Goal: Check status: Check status

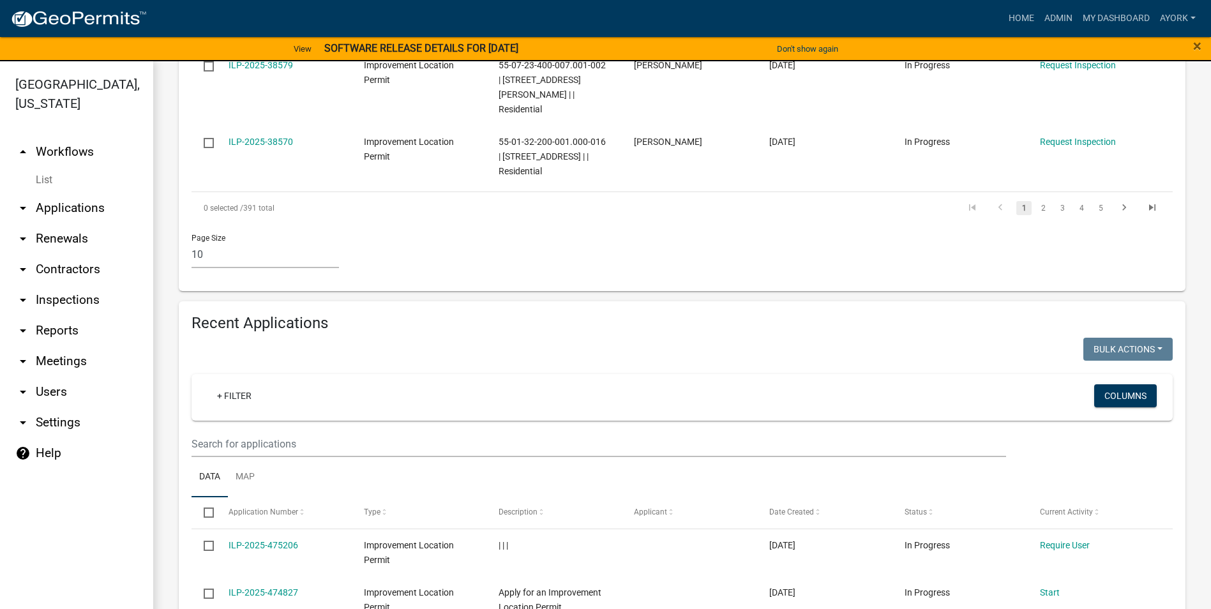
scroll to position [958, 0]
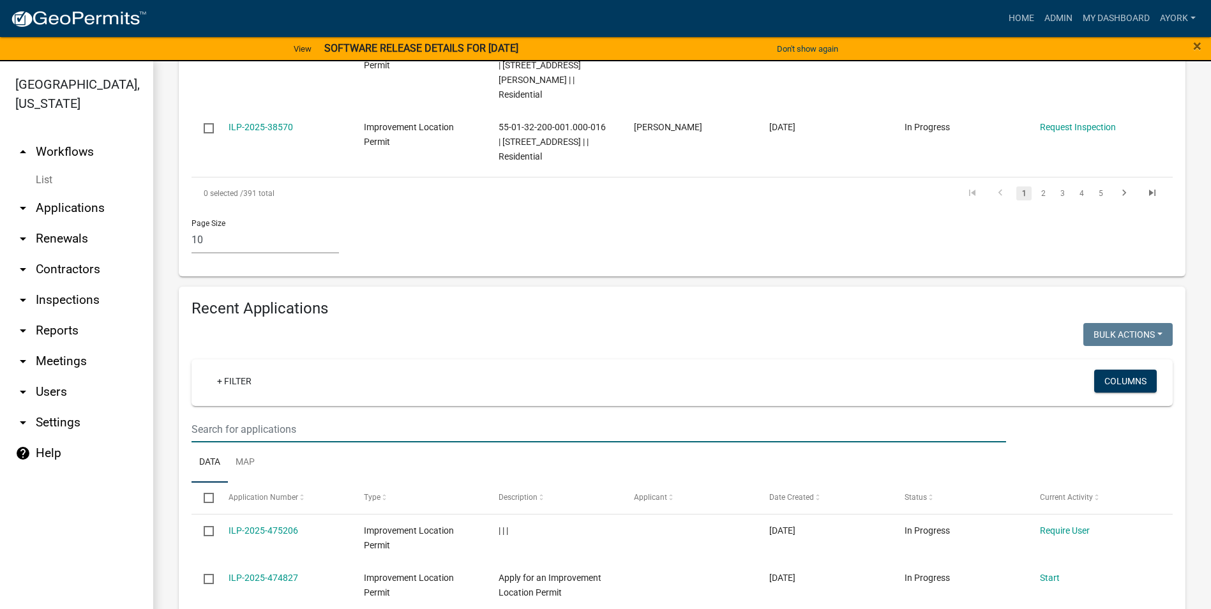
click at [306, 416] on input "text" at bounding box center [599, 429] width 815 height 26
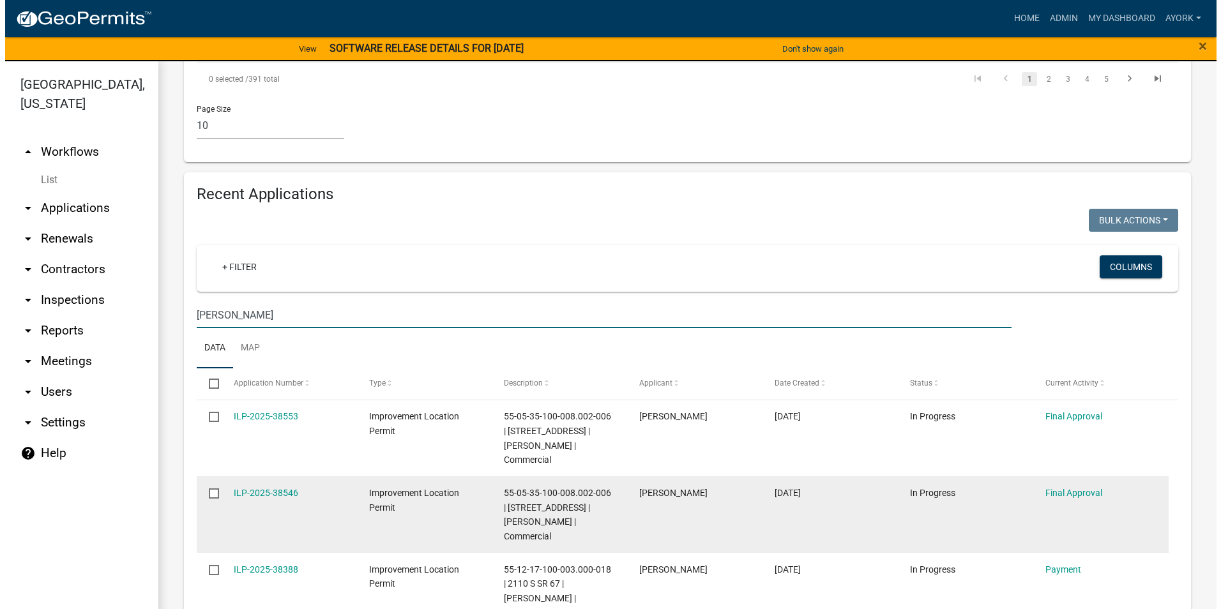
scroll to position [1085, 0]
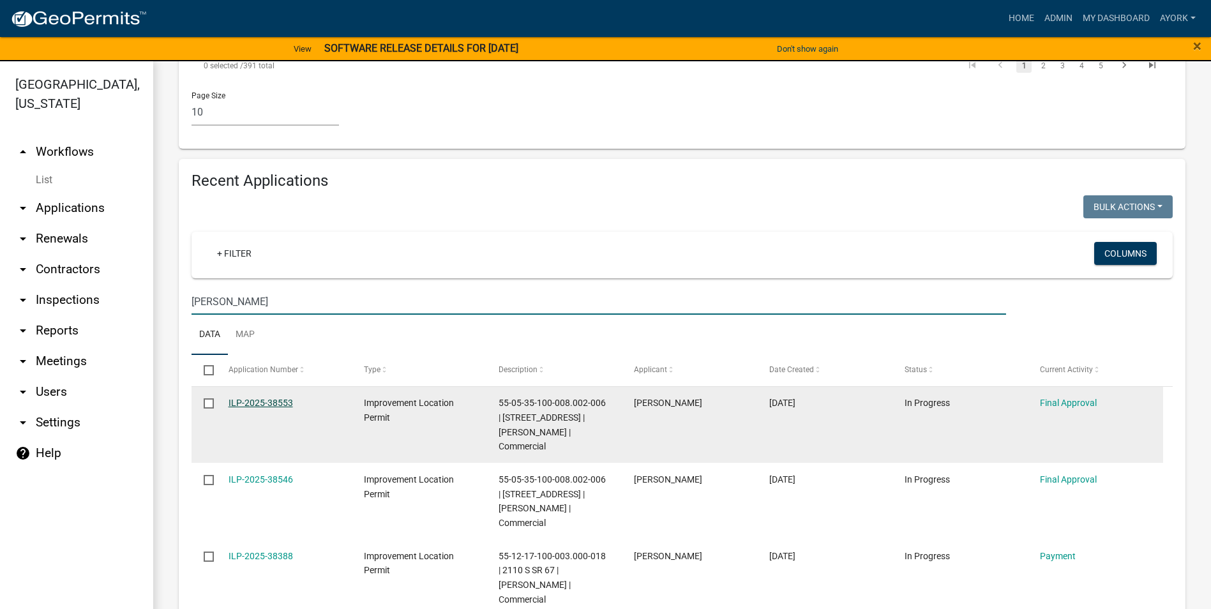
type input "[PERSON_NAME]"
click at [278, 398] on link "ILP-2025-38553" at bounding box center [261, 403] width 64 height 10
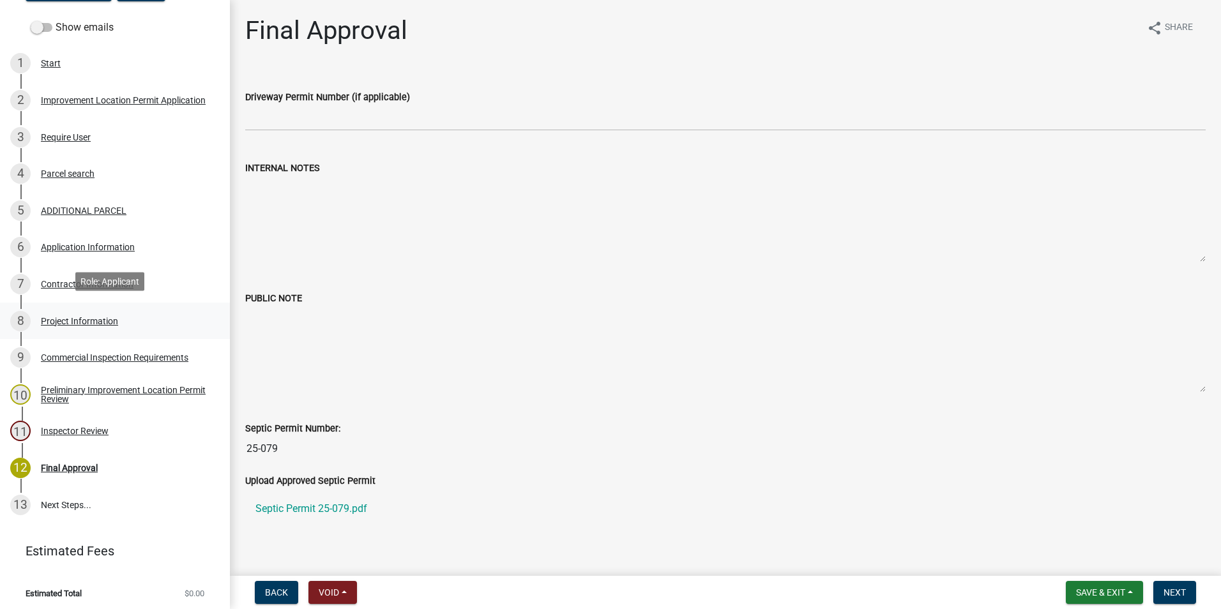
scroll to position [206, 0]
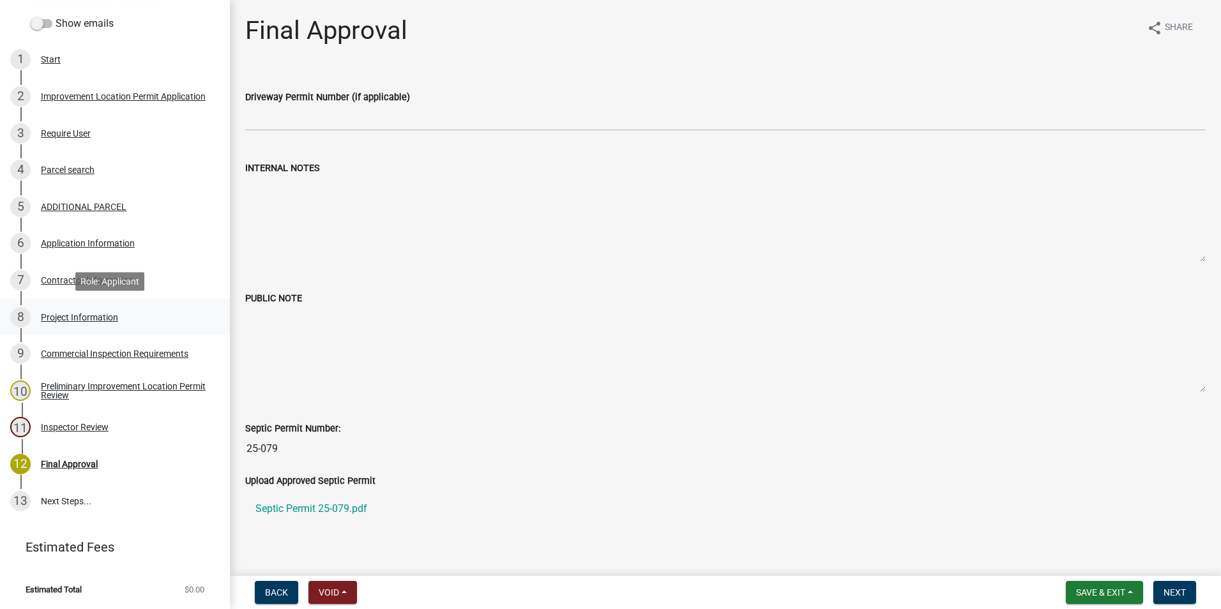
click at [71, 313] on div "Project Information" at bounding box center [79, 317] width 77 height 9
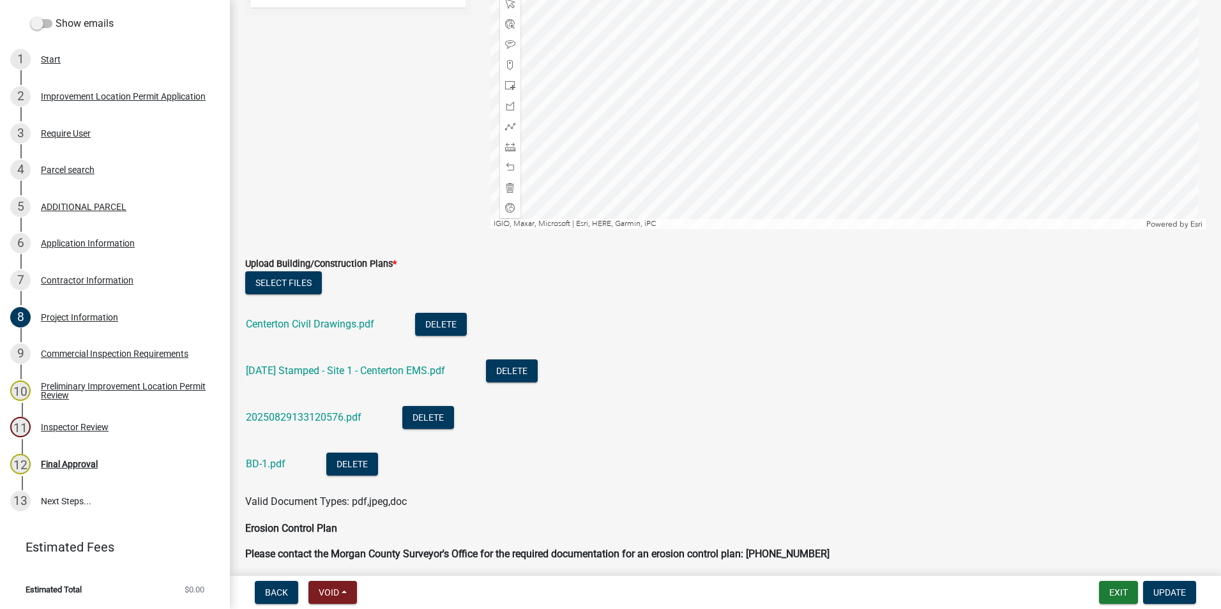
scroll to position [3128, 0]
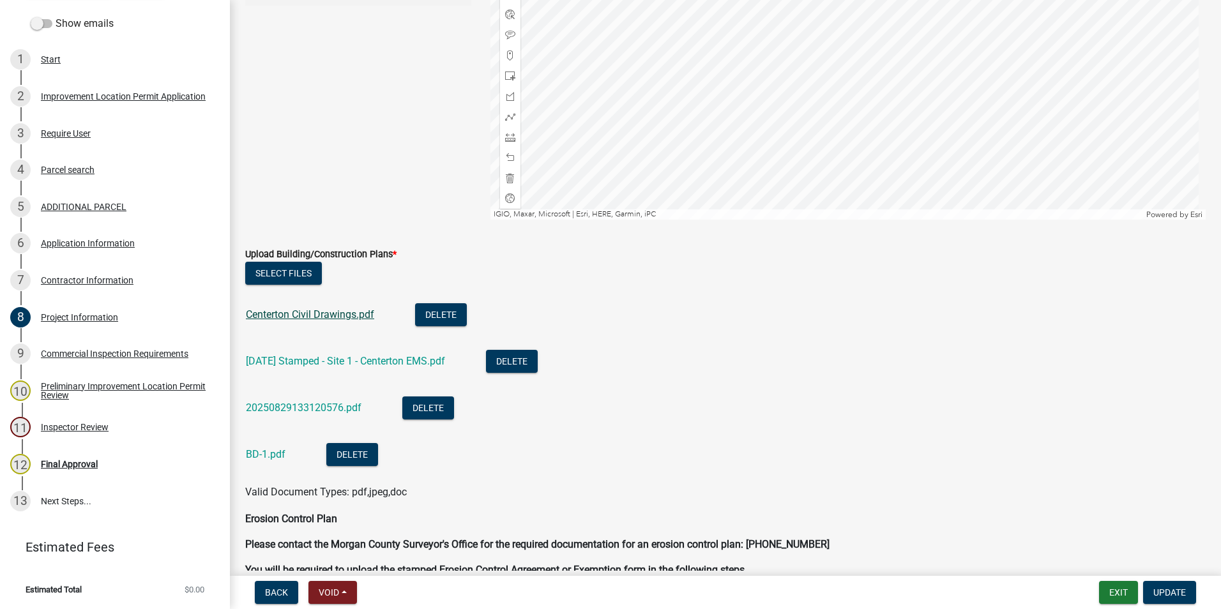
click at [339, 314] on link "Centerton Civil Drawings.pdf" at bounding box center [310, 314] width 128 height 12
click at [351, 363] on link "[DATE] Stamped - Site 1 - Centerton EMS.pdf" at bounding box center [345, 361] width 199 height 12
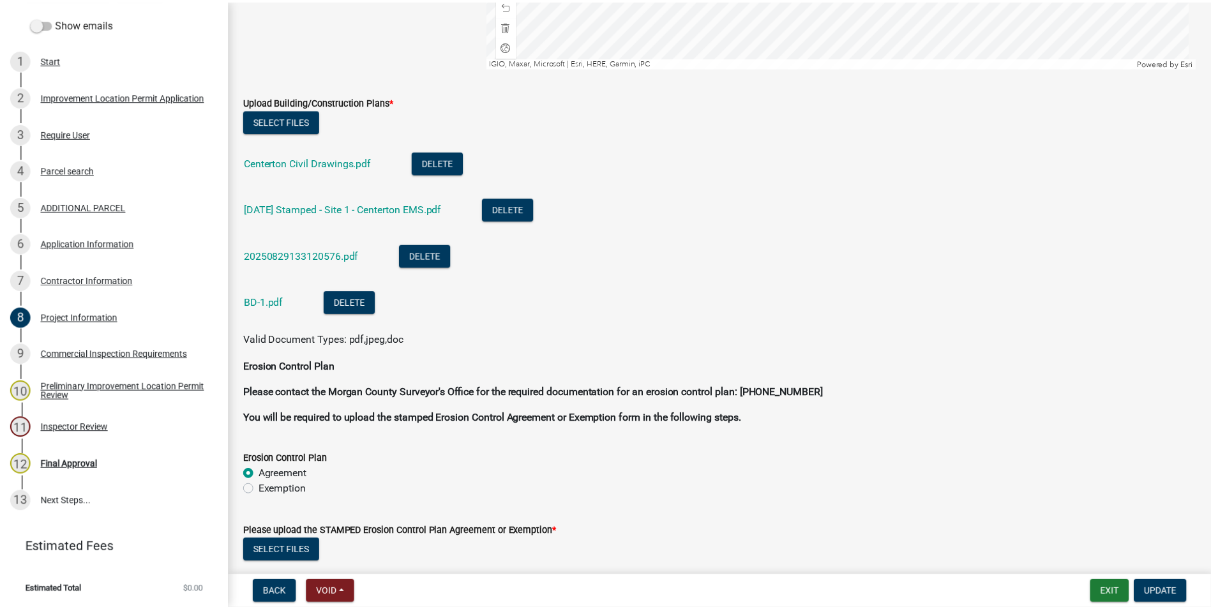
scroll to position [3383, 0]
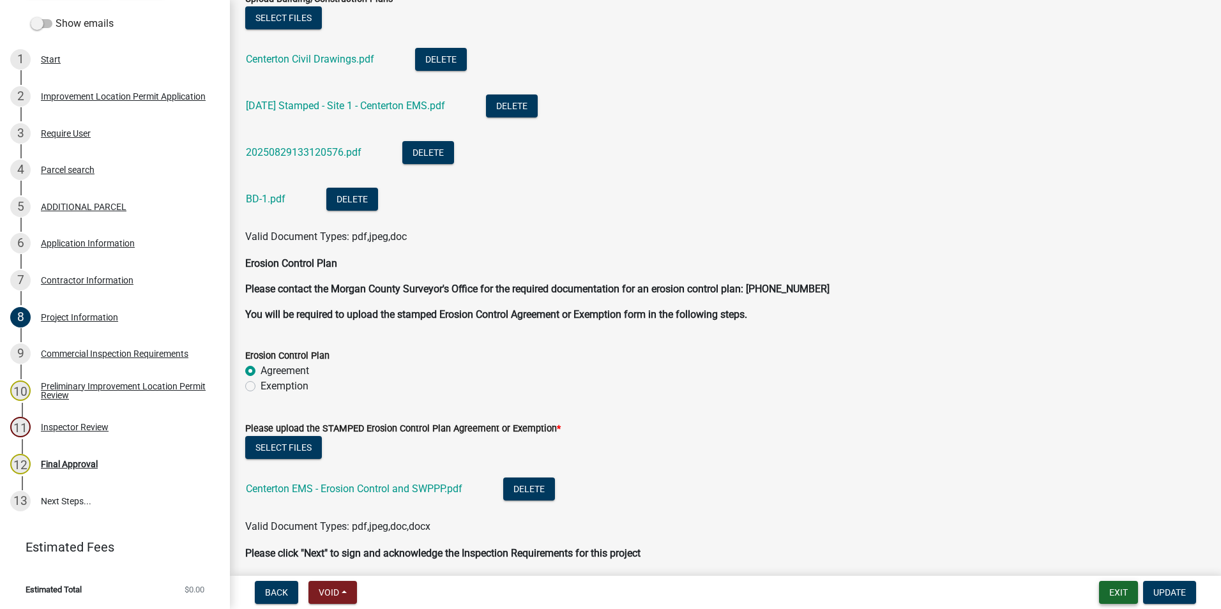
click at [1118, 594] on button "Exit" at bounding box center [1118, 592] width 39 height 23
